Goal: Information Seeking & Learning: Check status

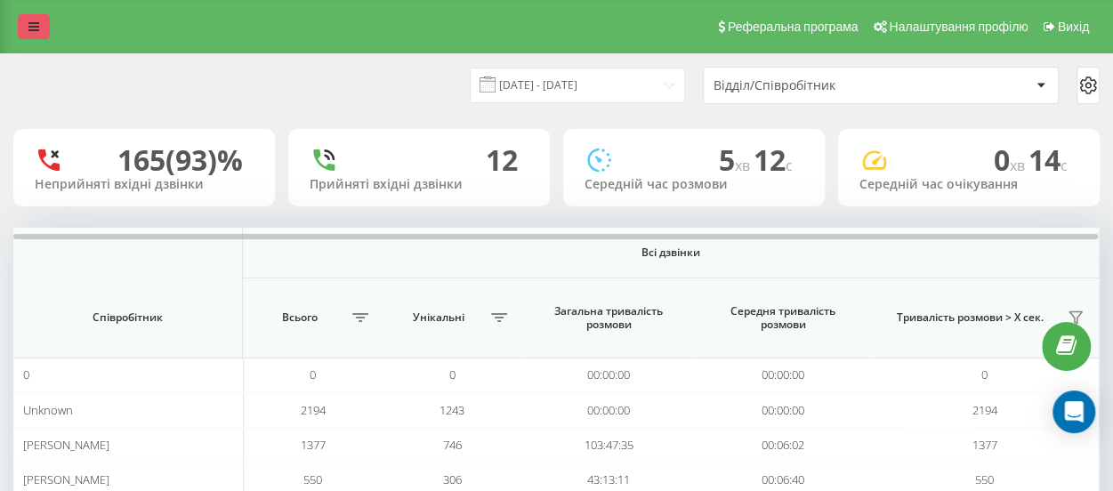
click at [36, 24] on icon at bounding box center [33, 26] width 11 height 12
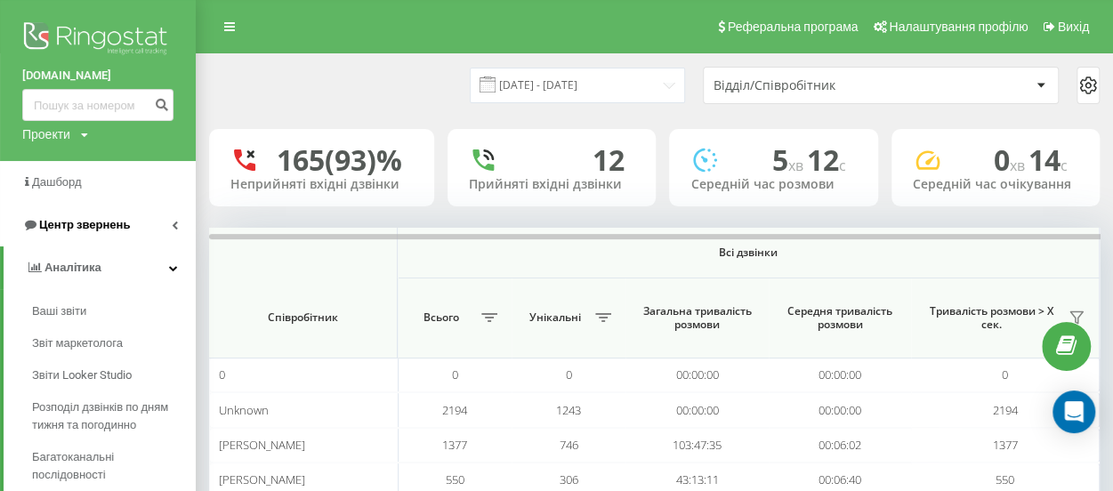
click at [93, 234] on span "Центр звернень" at bounding box center [76, 225] width 108 height 18
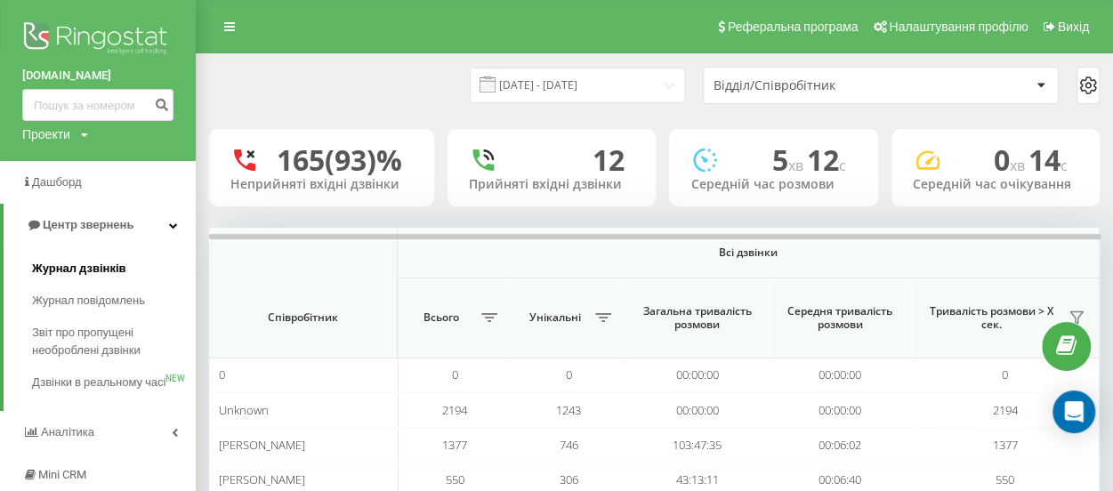
click at [91, 271] on span "Журнал дзвінків" at bounding box center [79, 269] width 94 height 18
click at [89, 270] on span "Журнал дзвінків" at bounding box center [79, 269] width 94 height 18
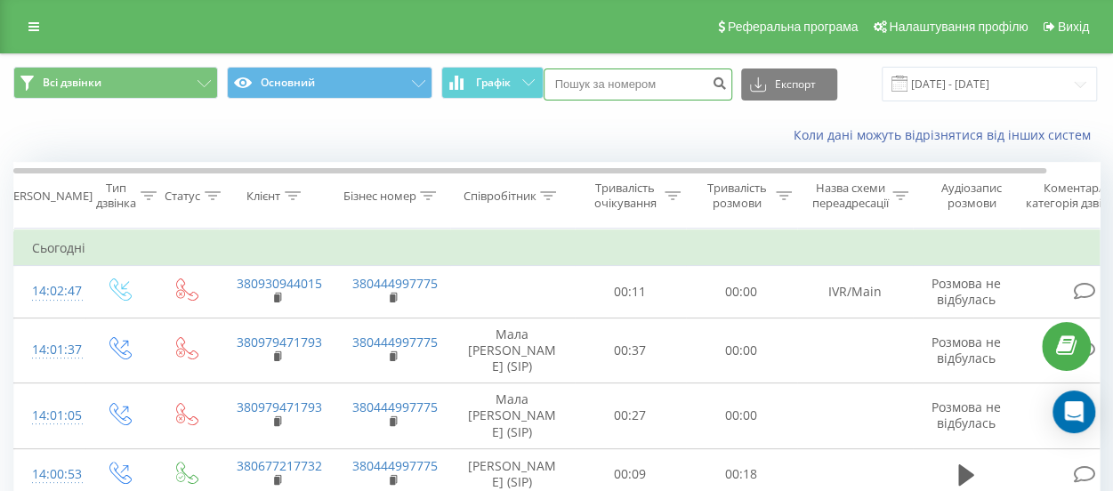
click at [604, 85] on input at bounding box center [638, 85] width 189 height 32
paste input "+380979471793"
drag, startPoint x: 561, startPoint y: 84, endPoint x: 570, endPoint y: 110, distance: 28.1
click at [562, 84] on input "+380979471793" at bounding box center [638, 85] width 189 height 32
type input "380979471793"
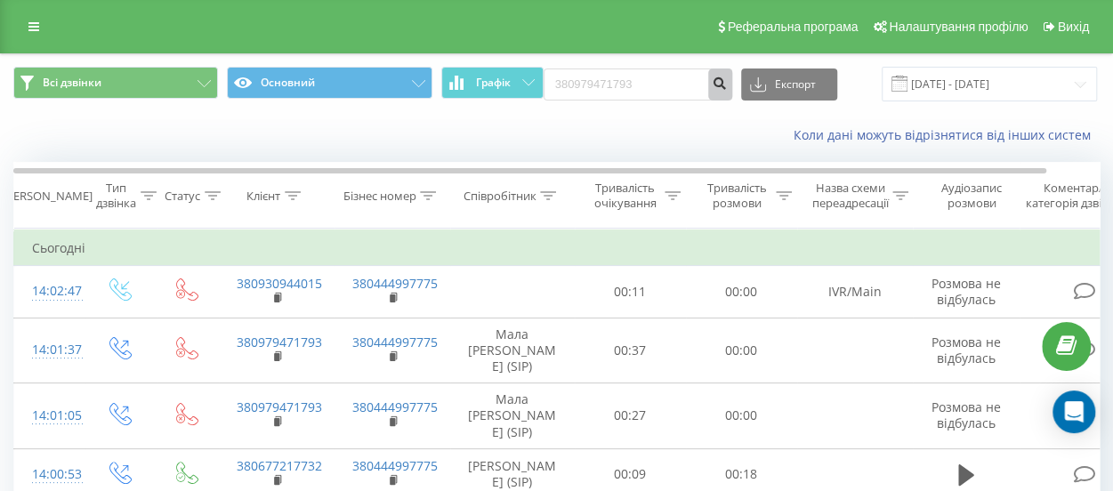
click at [715, 83] on icon "submit" at bounding box center [720, 81] width 15 height 11
